Goal: Information Seeking & Learning: Learn about a topic

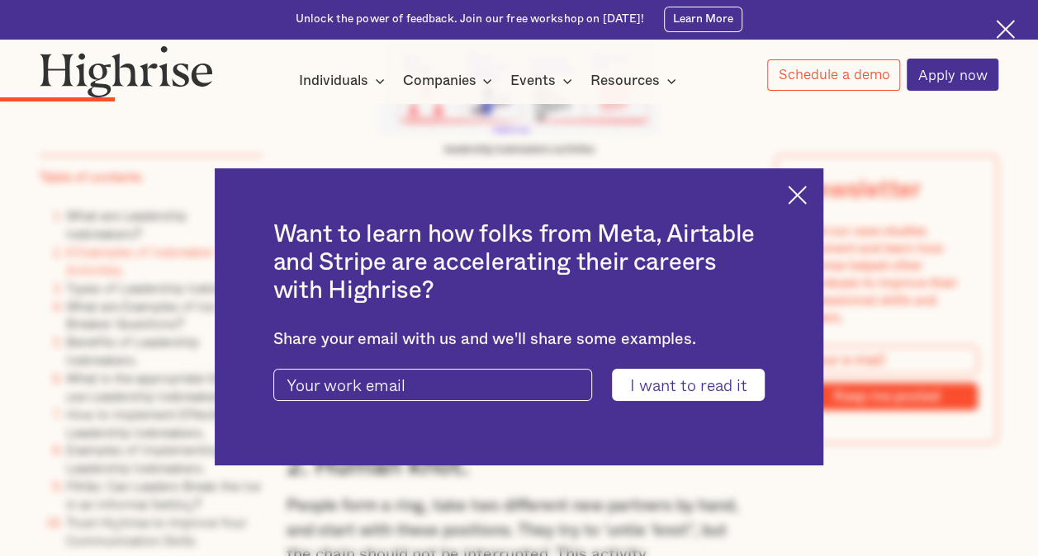
scroll to position [3124, 0]
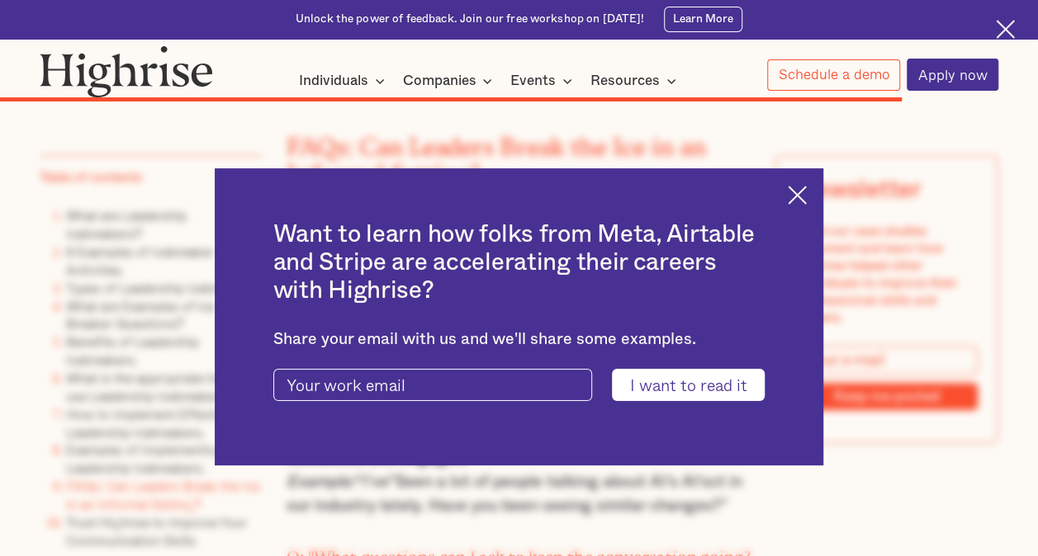
scroll to position [16599, 0]
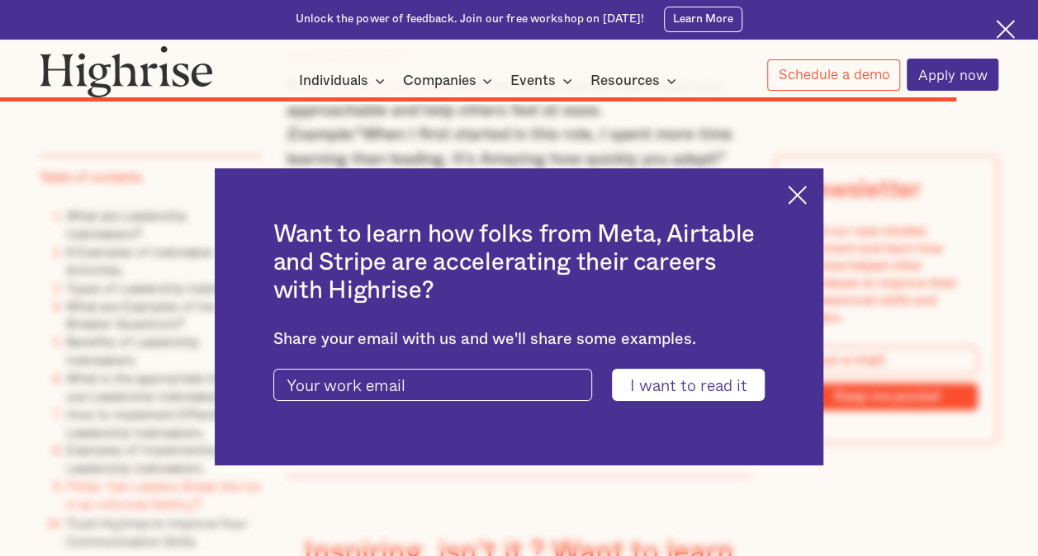
click at [806, 201] on img at bounding box center [796, 195] width 19 height 19
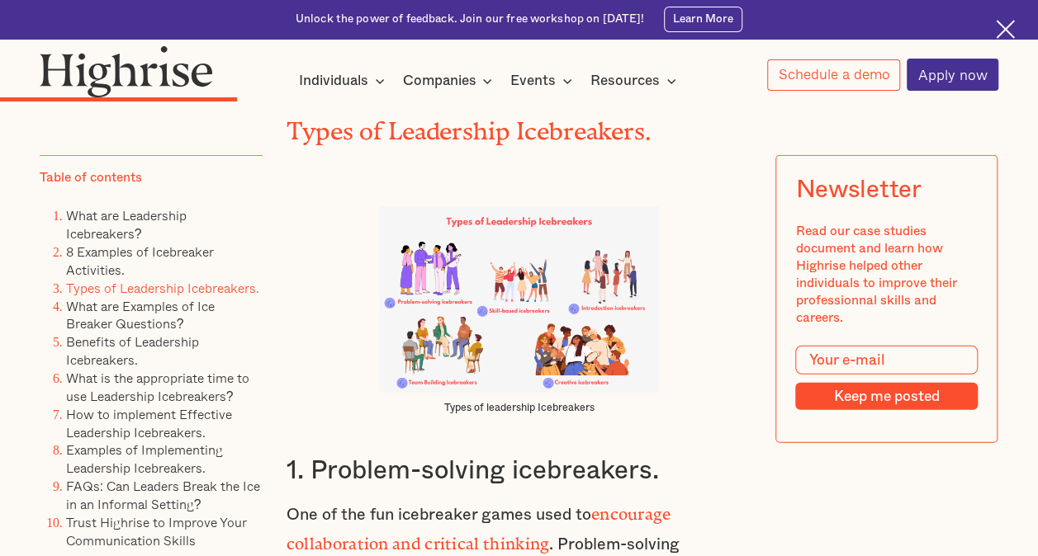
scroll to position [5197, 0]
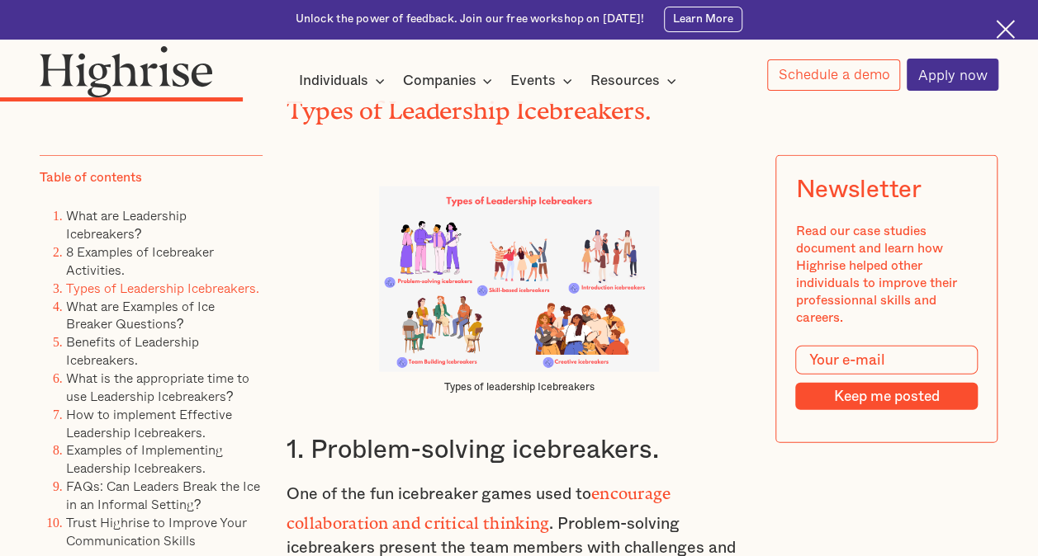
click at [534, 259] on img at bounding box center [518, 280] width 279 height 186
